Goal: Browse casually: Explore the website without a specific task or goal

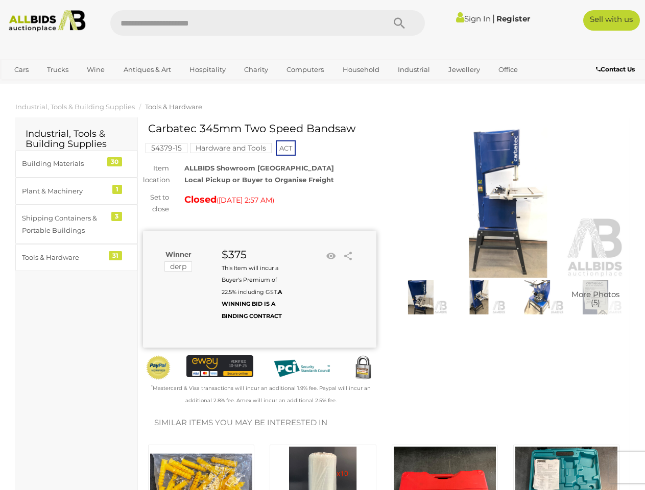
click at [322, 245] on div "Winner derp $375 This Item will incur a Buyer's Premium of 22.5% including GST.…" at bounding box center [259, 289] width 233 height 117
click at [399, 23] on icon "Search" at bounding box center [399, 23] width 11 height 15
click at [21, 69] on link "Cars" at bounding box center [22, 69] width 28 height 17
click at [58, 69] on link "Trucks" at bounding box center [57, 69] width 35 height 17
click at [95, 69] on link "Wine" at bounding box center [95, 69] width 31 height 17
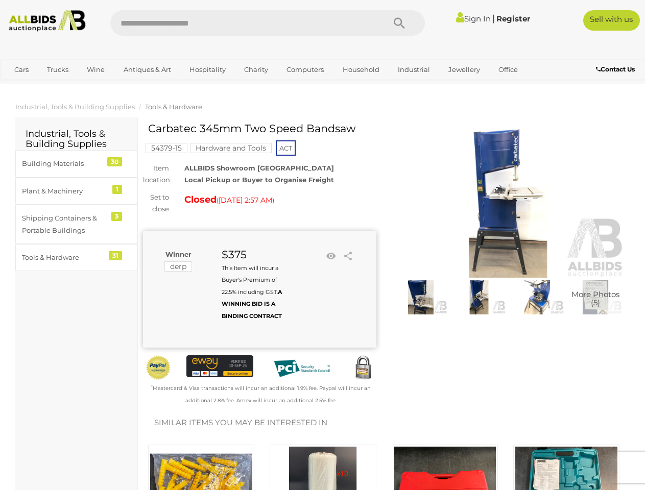
click at [147, 69] on link "Antiques & Art" at bounding box center [147, 69] width 61 height 17
click at [207, 69] on link "Hospitality" at bounding box center [208, 69] width 50 height 17
click at [255, 69] on link "Charity" at bounding box center [255, 69] width 37 height 17
click at [304, 69] on link "Computers" at bounding box center [305, 69] width 51 height 17
click at [359, 69] on link "Household" at bounding box center [361, 69] width 50 height 17
